Goal: Register for event/course

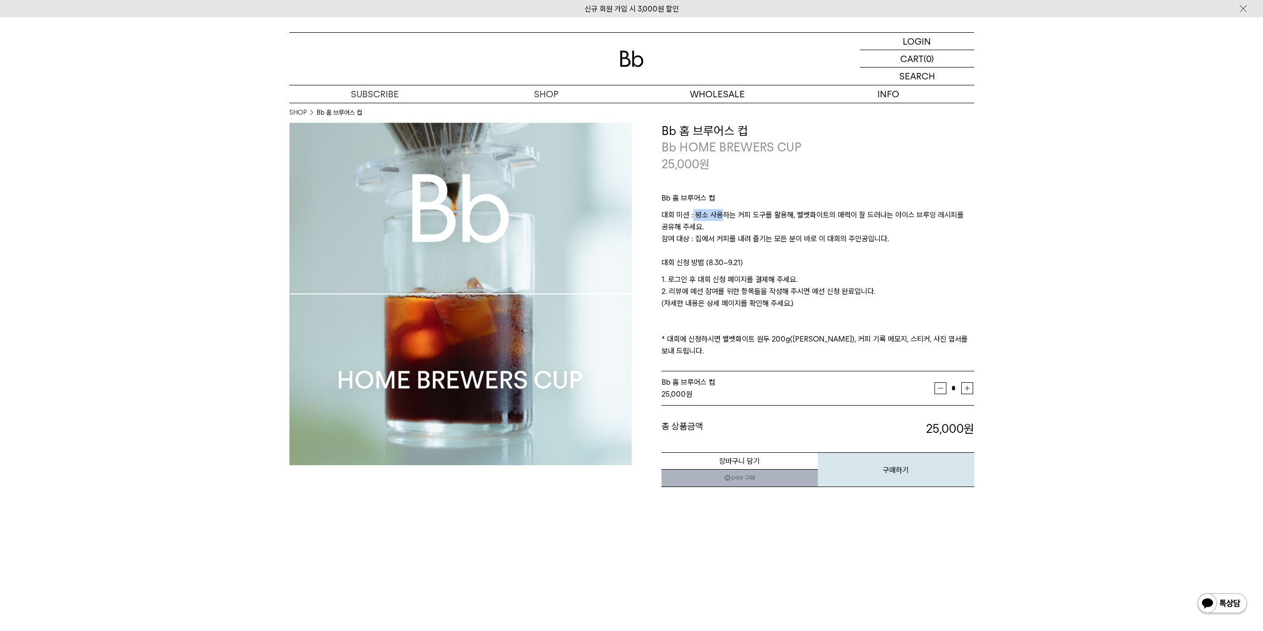
drag, startPoint x: 0, startPoint y: 0, endPoint x: 738, endPoint y: 228, distance: 772.0
click at [738, 228] on p "대회 미션 : 평소 사용하는 커피 도구를 활용해, 벨벳화이트의 매력이 잘 드러나는 아이스 브루잉 레시피를 공유해 주세요. 참여 대상 : 집에서…" at bounding box center [817, 233] width 313 height 48
click at [750, 227] on p "대회 미션 : 평소 사용하는 커피 도구를 활용해, 벨벳화이트의 매력이 잘 드러나는 아이스 브루잉 레시피를 공유해 주세요. 참여 대상 : 집에서…" at bounding box center [817, 233] width 313 height 48
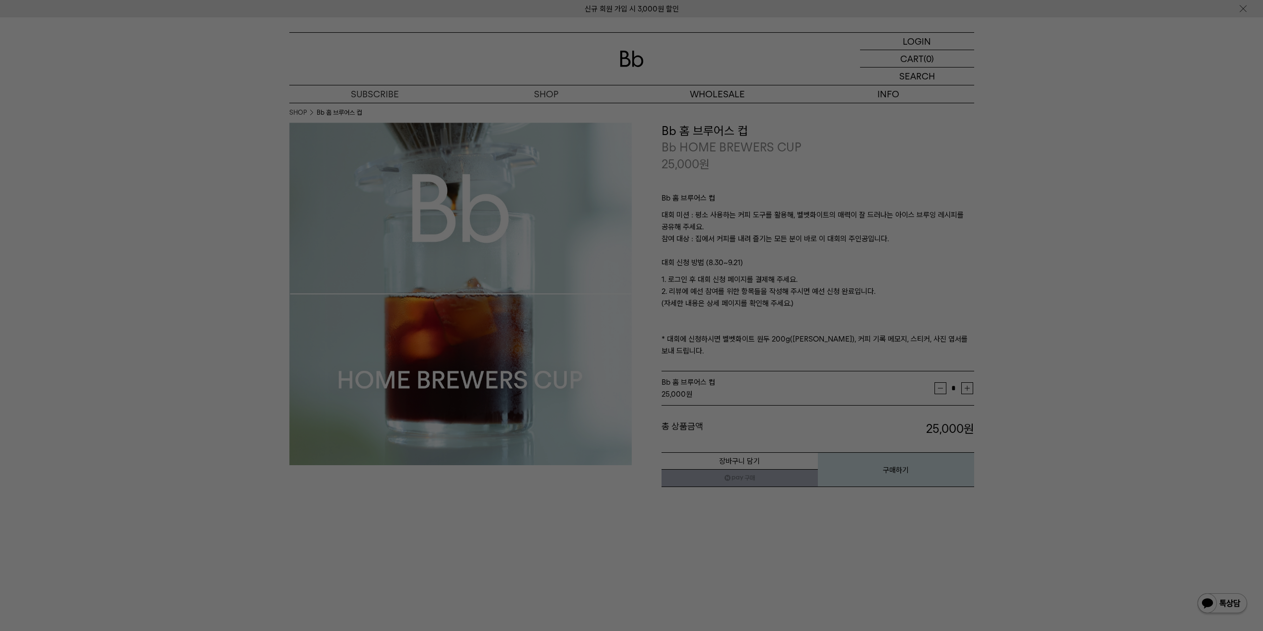
click at [1032, 251] on div at bounding box center [631, 315] width 1263 height 631
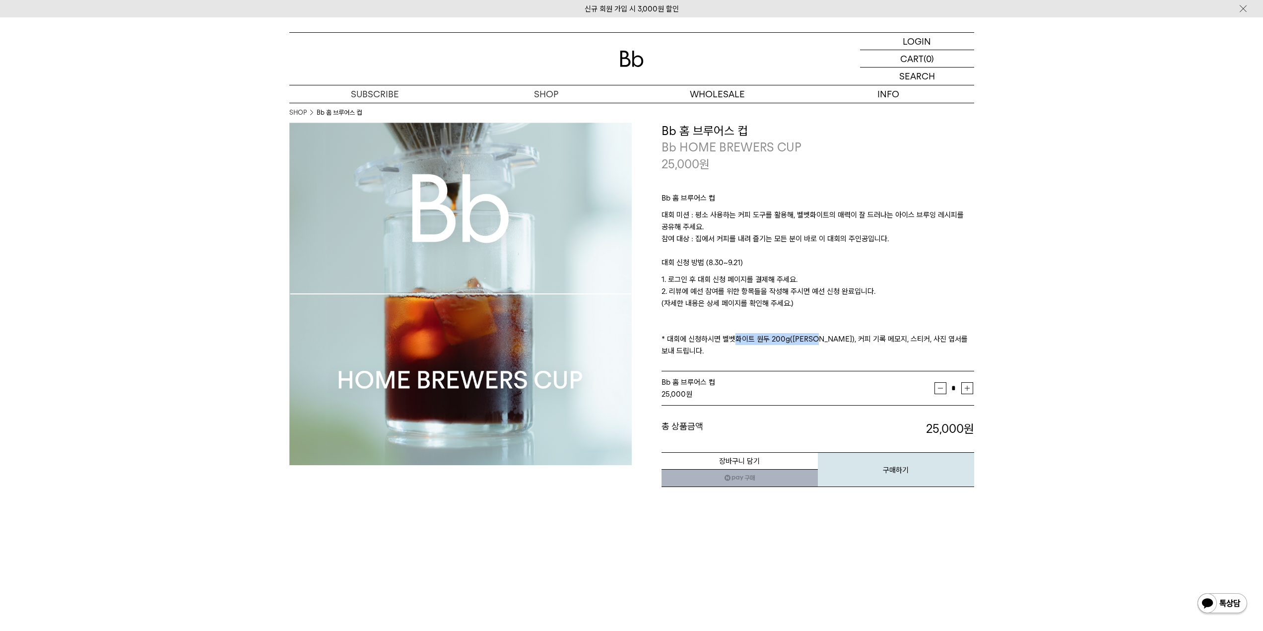
drag, startPoint x: 729, startPoint y: 338, endPoint x: 811, endPoint y: 338, distance: 82.4
click at [811, 338] on p "1. 로그인 후 대회 신청 페이지를 결제해 주세요. 2. 리뷰에 예선 참여를 위한 항목들을 작성해 주시면 예선 신청 완료입니다. (자세한 내용…" at bounding box center [817, 314] width 313 height 83
click at [841, 345] on p "1. 로그인 후 대회 신청 페이지를 결제해 주세요. 2. 리뷰에 예선 참여를 위한 항목들을 작성해 주시면 예선 신청 완료입니다. (자세한 내용…" at bounding box center [817, 314] width 313 height 83
drag, startPoint x: 813, startPoint y: 338, endPoint x: 933, endPoint y: 340, distance: 120.1
click at [935, 335] on p "1. 로그인 후 대회 신청 페이지를 결제해 주세요. 2. 리뷰에 예선 참여를 위한 항목들을 작성해 주시면 예선 신청 완료입니다. (자세한 내용…" at bounding box center [817, 314] width 313 height 83
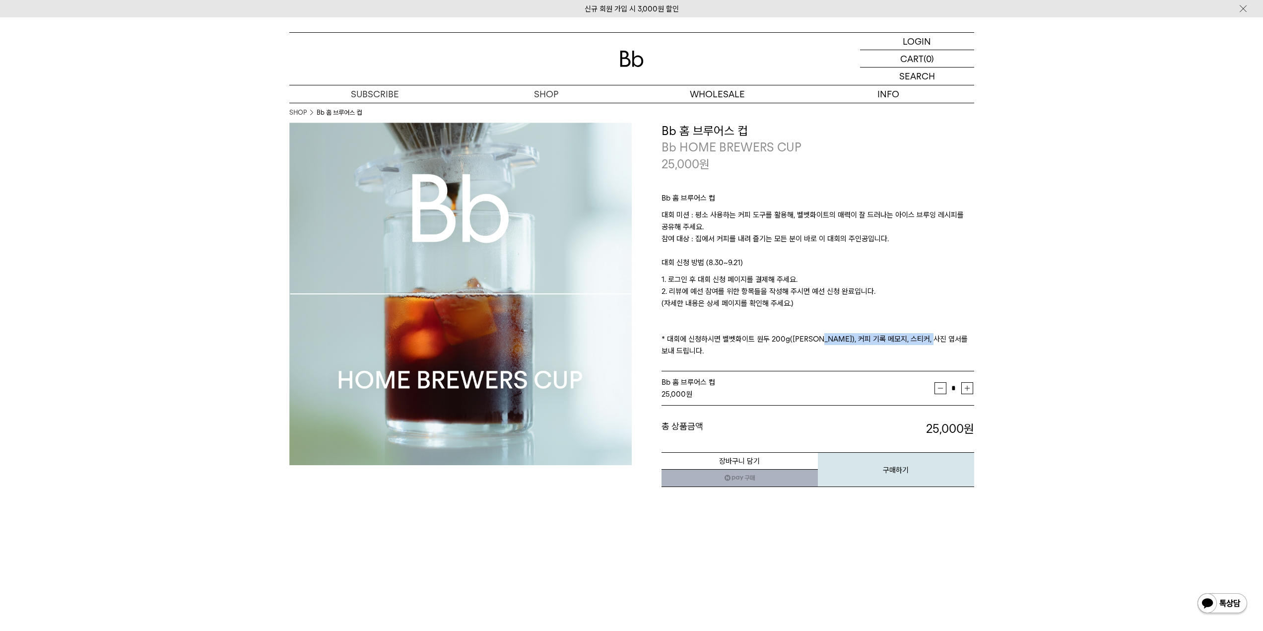
click at [877, 347] on div "Bb 홈 브루어스 컵 대회 미션 : 평소 사용하는 커피 도구를 활용해, 벨벳화이트의 매력이 잘 드러나는 아이스 브루잉 레시피를 공유해 주세요.…" at bounding box center [817, 271] width 313 height 199
drag, startPoint x: 811, startPoint y: 341, endPoint x: 879, endPoint y: 343, distance: 68.0
click at [876, 342] on p "1. 로그인 후 대회 신청 페이지를 결제해 주세요. 2. 리뷰에 예선 참여를 위한 항목들을 작성해 주시면 예선 신청 완료입니다. (자세한 내용…" at bounding box center [817, 314] width 313 height 83
click at [893, 340] on p "1. 로그인 후 대회 신청 페이지를 결제해 주세요. 2. 리뷰에 예선 참여를 위한 항목들을 작성해 주시면 예선 신청 완료입니다. (자세한 내용…" at bounding box center [817, 314] width 313 height 83
drag, startPoint x: 926, startPoint y: 335, endPoint x: 972, endPoint y: 340, distance: 46.5
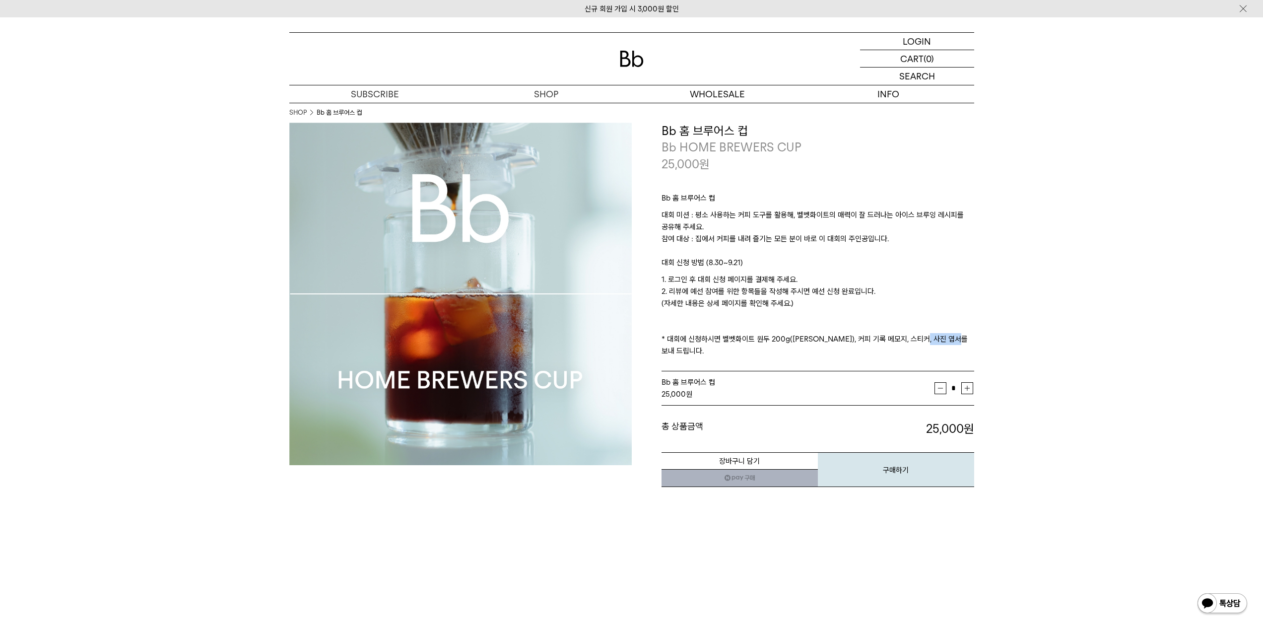
click at [972, 340] on p "1. 로그인 후 대회 신청 페이지를 결제해 주세요. 2. 리뷰에 예선 참여를 위한 항목들을 작성해 주시면 예선 신청 완료입니다. (자세한 내용…" at bounding box center [817, 314] width 313 height 83
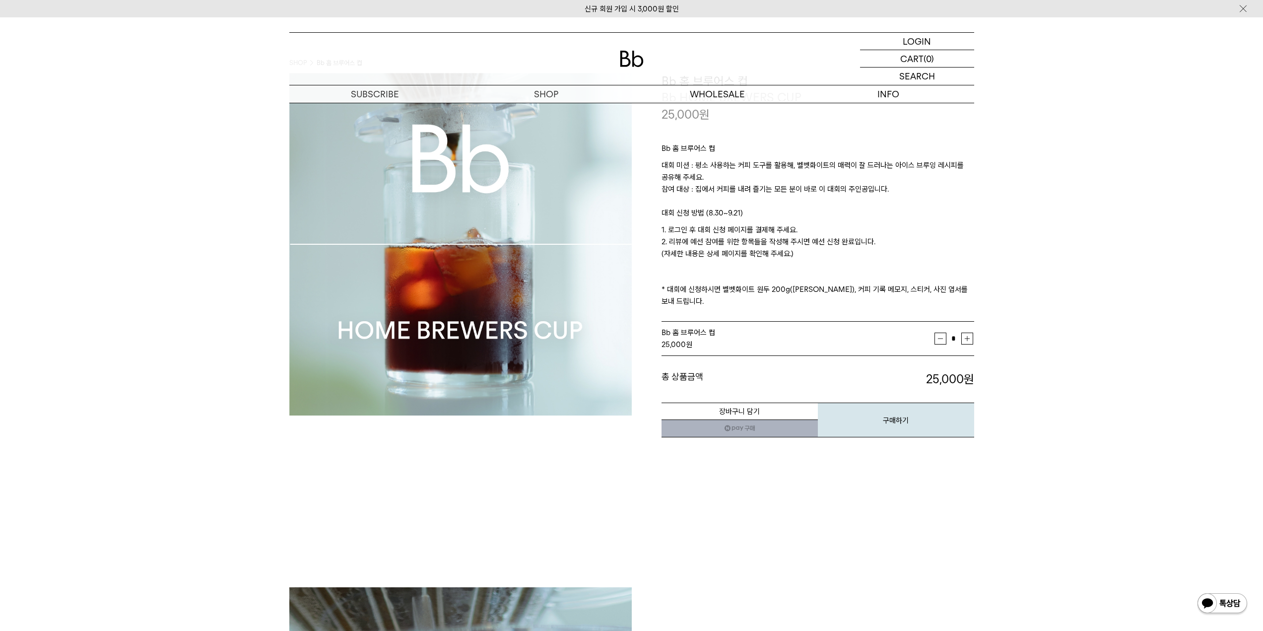
click at [846, 288] on p "1. 로그인 후 대회 신청 페이지를 결제해 주세요. 2. 리뷰에 예선 참여를 위한 항목들을 작성해 주시면 예선 신청 완료입니다. (자세한 내용…" at bounding box center [817, 265] width 313 height 83
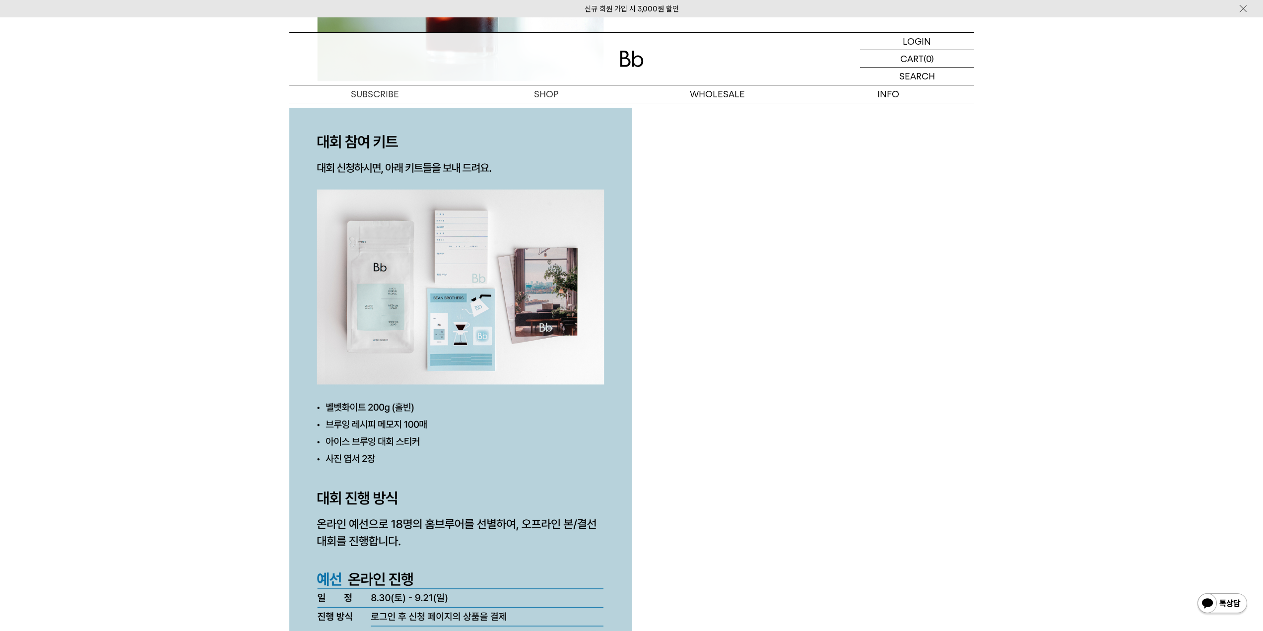
scroll to position [2183, 0]
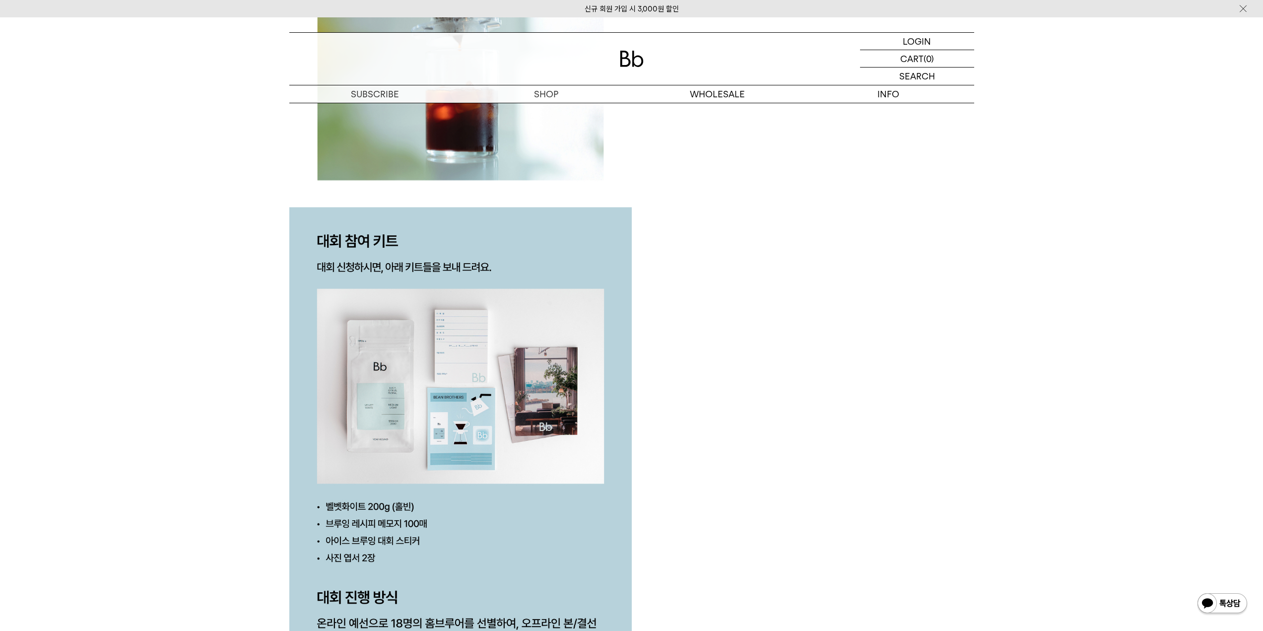
click at [463, 291] on img at bounding box center [460, 192] width 342 height 3477
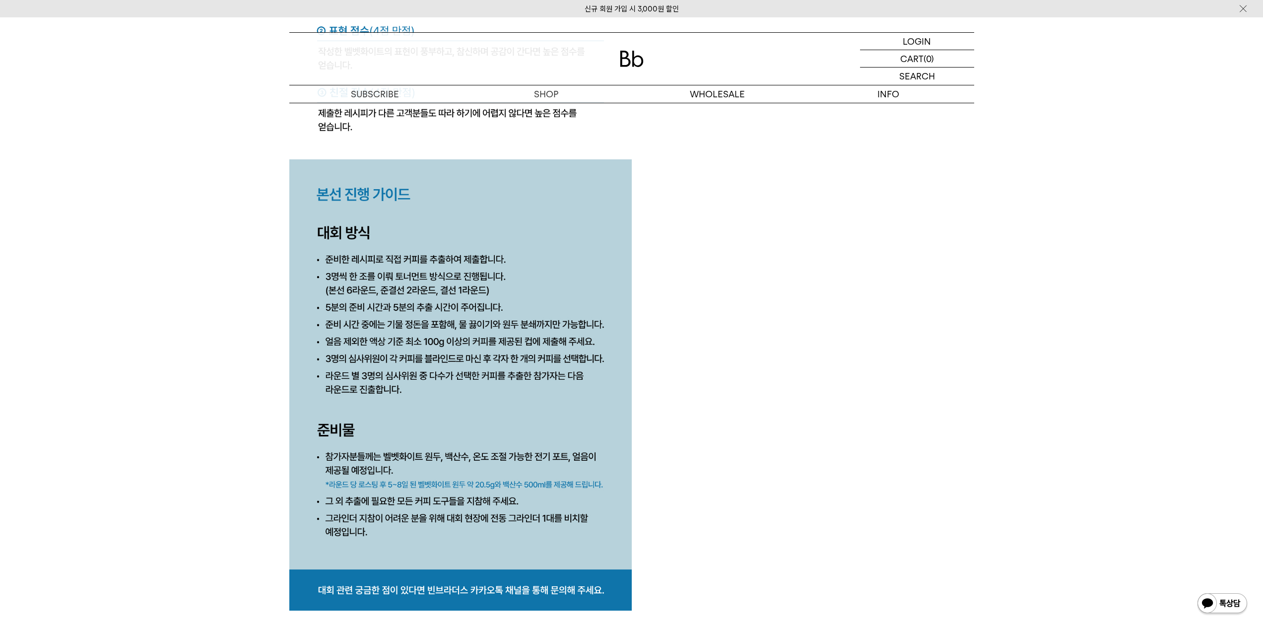
scroll to position [4564, 0]
